Goal: Information Seeking & Learning: Compare options

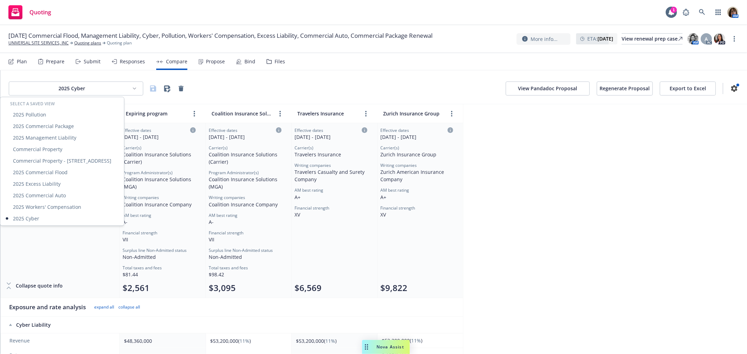
click at [135, 88] on html "Quoting 1 AM [DATE] Commercial Flood, Management Liability, Cyber, Pollution, W…" at bounding box center [373, 177] width 747 height 354
click at [77, 161] on div "Commercial Property - [STREET_ADDRESS]" at bounding box center [62, 161] width 121 height 12
